Goal: Communication & Community: Share content

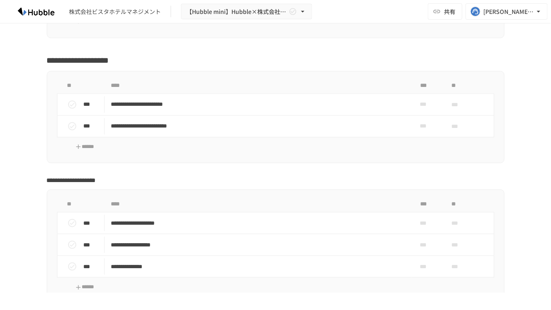
scroll to position [1813, 0]
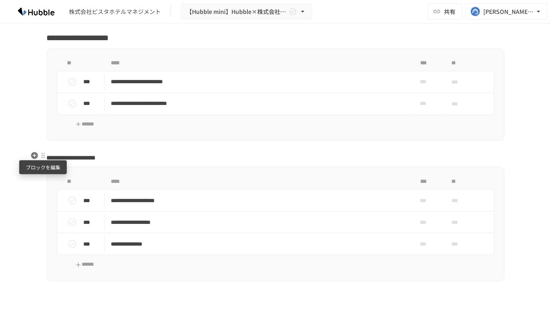
click at [42, 155] on div at bounding box center [43, 155] width 7 height 7
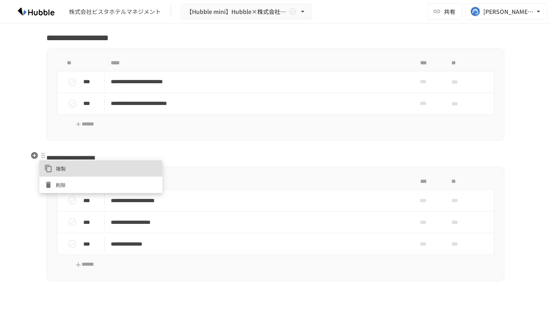
click at [58, 183] on span "削除" at bounding box center [107, 185] width 102 height 8
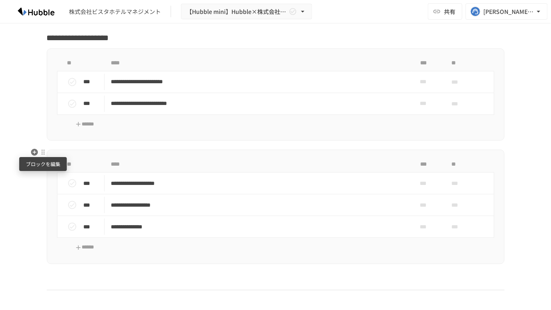
click at [43, 153] on div at bounding box center [43, 152] width 7 height 7
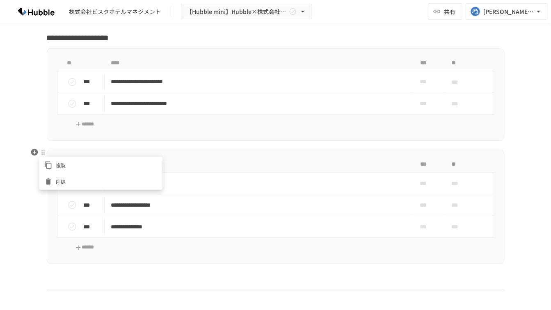
click at [59, 181] on span "削除" at bounding box center [107, 182] width 102 height 8
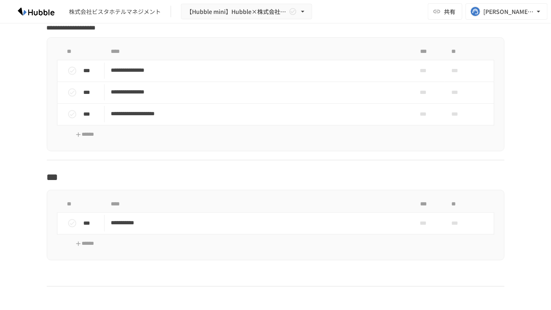
scroll to position [2087, 0]
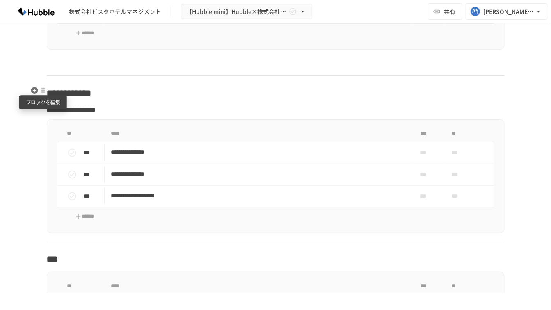
click at [44, 91] on div at bounding box center [43, 90] width 7 height 7
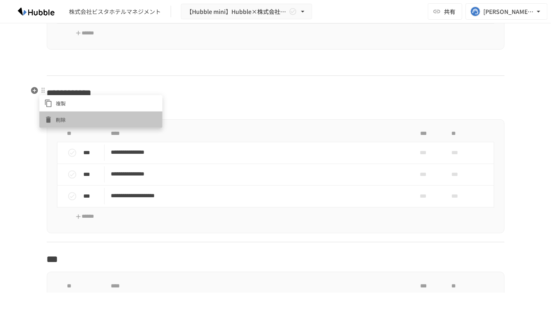
click at [58, 118] on span "削除" at bounding box center [107, 120] width 102 height 8
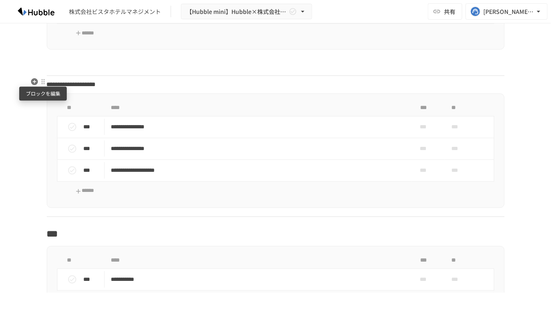
click at [40, 82] on div at bounding box center [43, 82] width 7 height 7
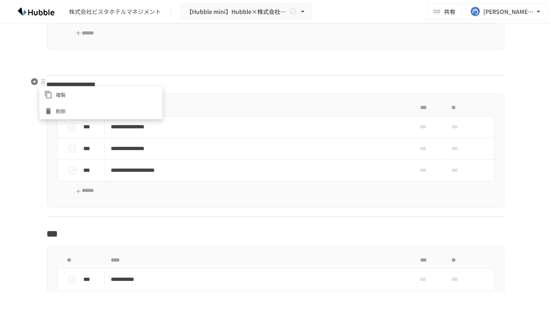
click at [56, 112] on span "削除" at bounding box center [107, 111] width 102 height 8
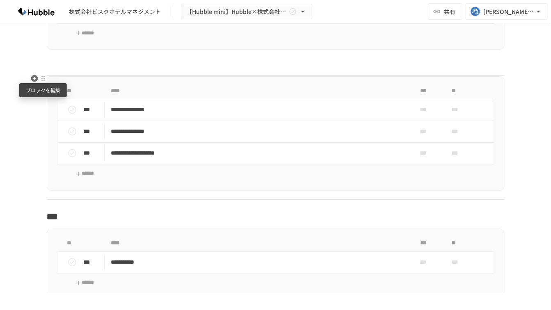
click at [43, 79] on div at bounding box center [43, 78] width 7 height 7
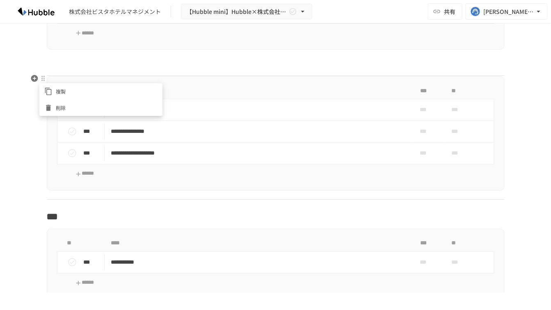
click at [65, 111] on span "削除" at bounding box center [107, 108] width 102 height 8
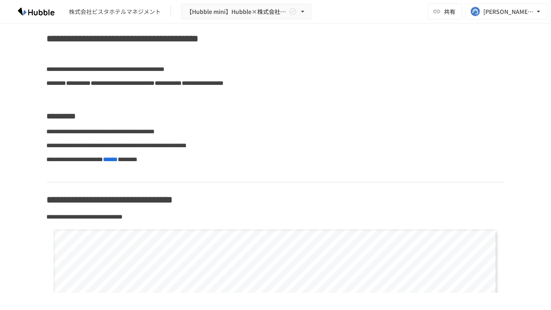
scroll to position [0, 0]
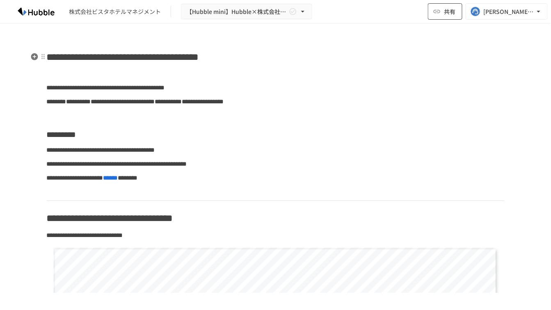
click at [440, 17] on button "共有" at bounding box center [445, 11] width 34 height 16
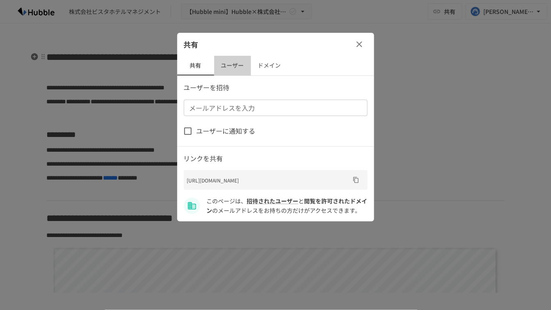
click at [237, 65] on button "ユーザー" at bounding box center [232, 66] width 37 height 20
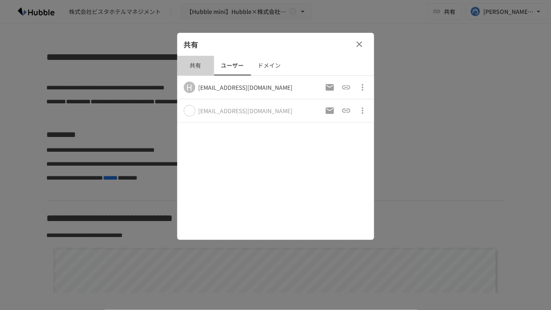
click at [194, 64] on button "共有" at bounding box center [195, 66] width 37 height 20
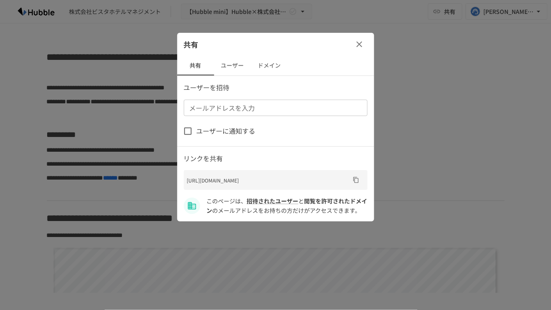
click at [203, 105] on div "メールアドレスを入力 メールアドレスを入力" at bounding box center [276, 108] width 184 height 16
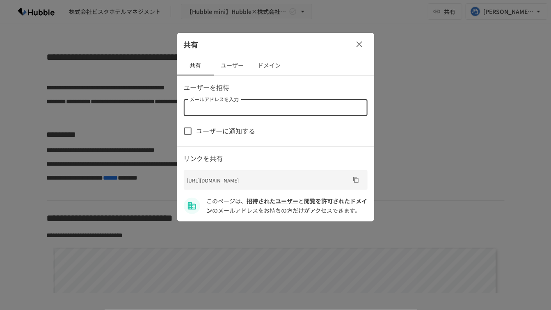
paste input "**********"
type input "**********"
click at [238, 125] on div "t-harano@hotel-vista.jp" at bounding box center [258, 129] width 107 height 10
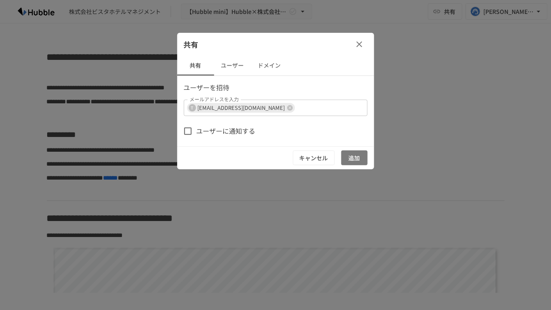
click at [358, 151] on button "追加" at bounding box center [354, 158] width 26 height 15
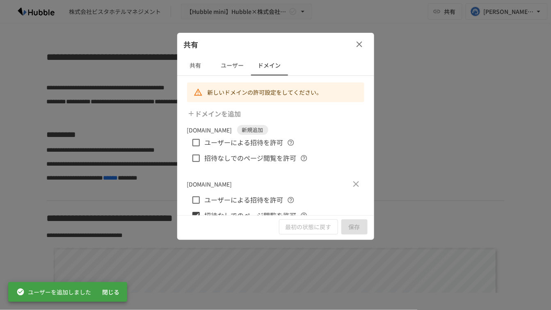
click at [355, 229] on div "最初の状態に戻す 保存" at bounding box center [275, 226] width 197 height 23
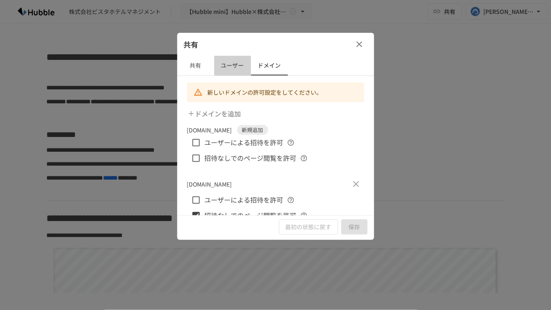
click at [224, 75] on button "ユーザー" at bounding box center [232, 66] width 37 height 20
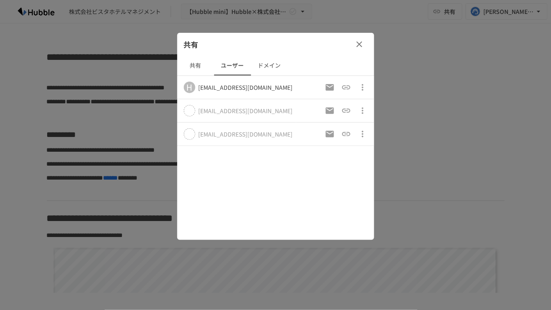
click at [194, 71] on button "共有" at bounding box center [195, 66] width 37 height 20
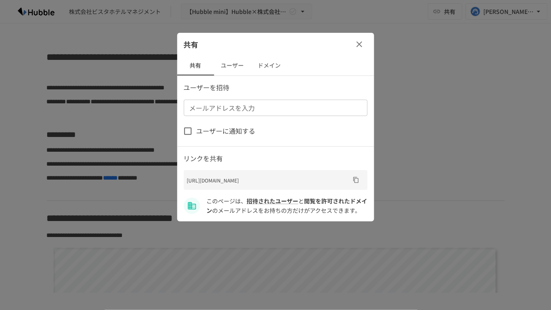
click at [277, 67] on button "ドメイン" at bounding box center [269, 66] width 37 height 20
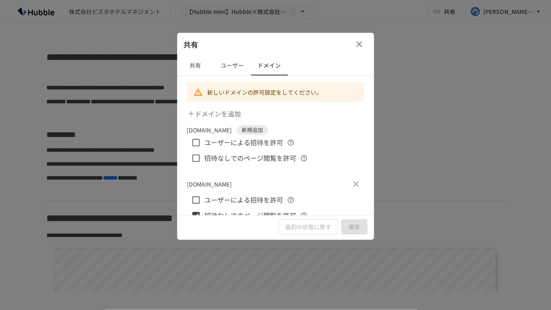
click at [356, 44] on icon "button" at bounding box center [359, 44] width 10 height 10
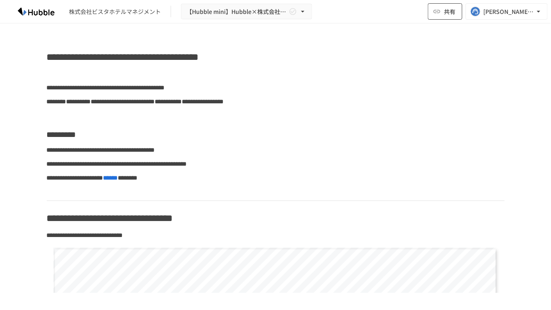
click at [436, 11] on icon "button" at bounding box center [437, 11] width 7 height 3
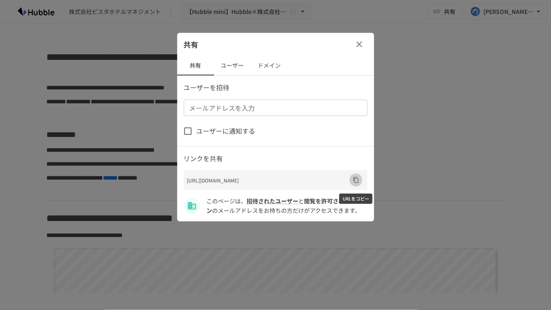
click at [355, 183] on icon "URLをコピー" at bounding box center [356, 180] width 7 height 7
click at [360, 40] on icon "button" at bounding box center [359, 44] width 10 height 10
